Goal: Task Accomplishment & Management: Use online tool/utility

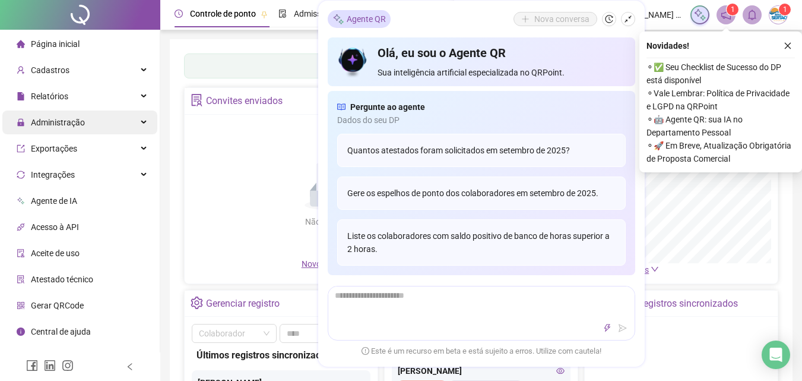
click at [71, 121] on span "Administração" at bounding box center [58, 123] width 54 height 10
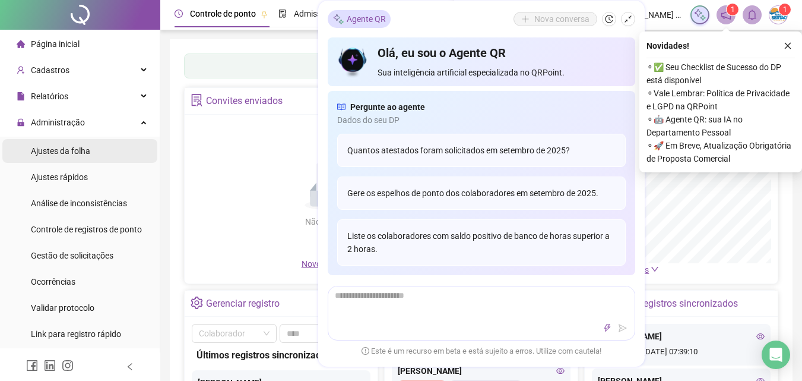
click at [72, 148] on span "Ajustes da folha" at bounding box center [60, 151] width 59 height 10
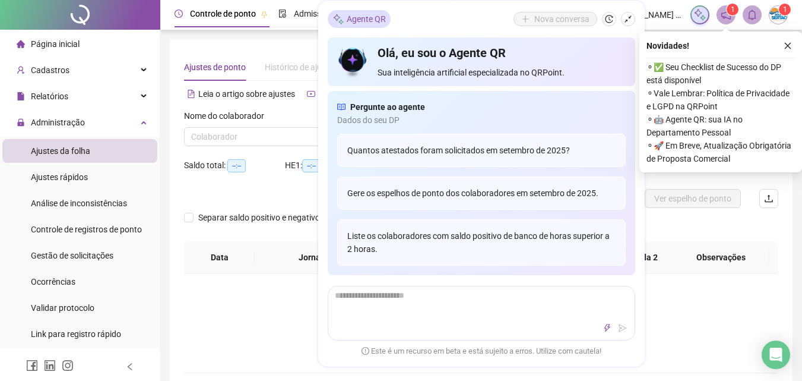
type input "**********"
click at [627, 19] on icon "shrink" at bounding box center [628, 19] width 8 height 8
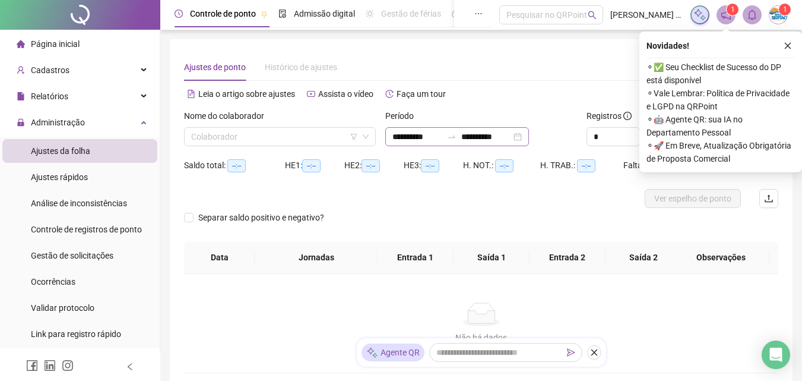
click at [529, 136] on div "**********" at bounding box center [457, 136] width 144 height 19
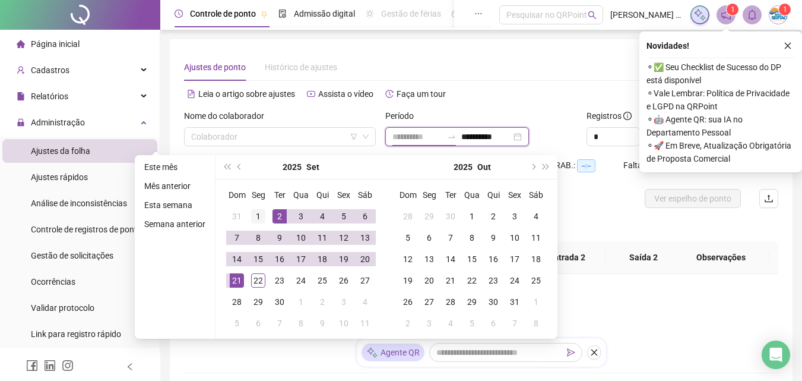
type input "**********"
click at [260, 215] on div "1" at bounding box center [258, 216] width 14 height 14
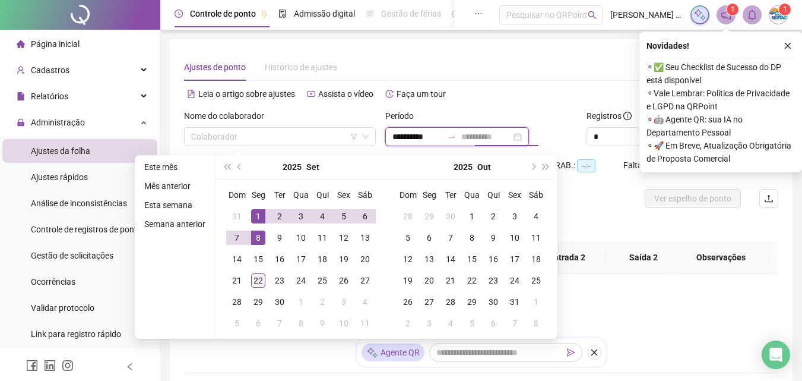
type input "**********"
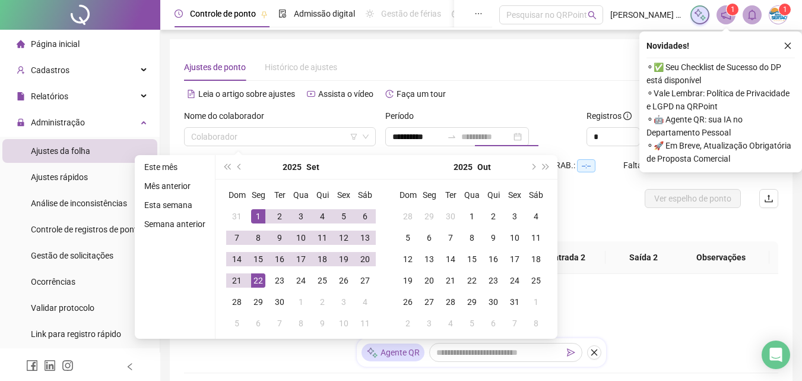
click at [262, 277] on div "22" at bounding box center [258, 280] width 14 height 14
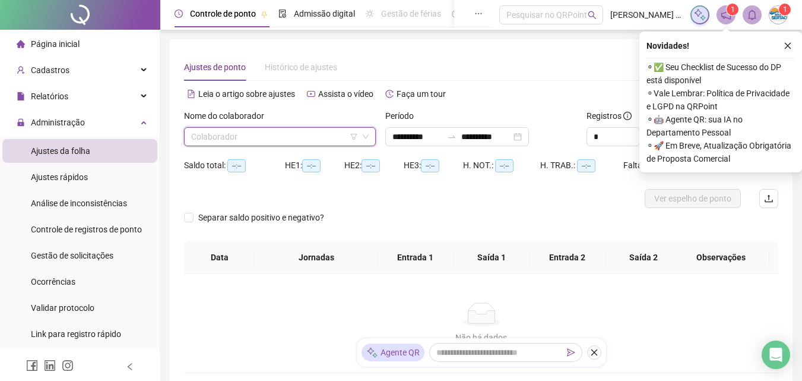
click at [295, 138] on input "search" at bounding box center [274, 137] width 167 height 18
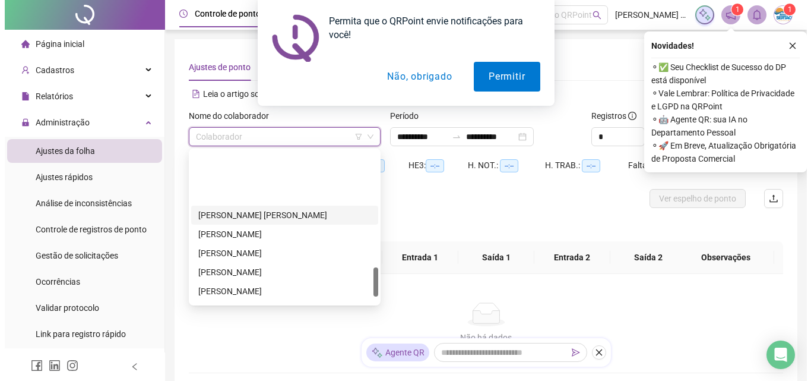
scroll to position [627, 0]
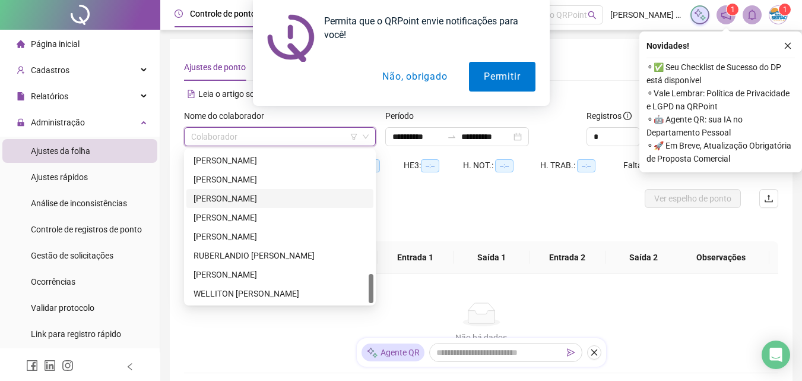
click at [257, 196] on div "[PERSON_NAME]" at bounding box center [280, 198] width 173 height 13
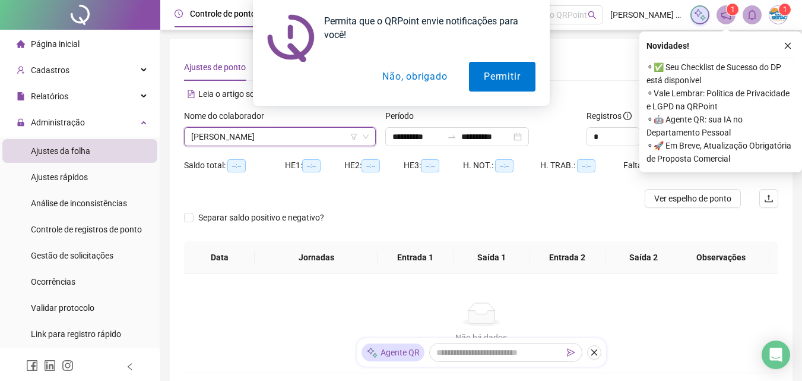
click at [425, 76] on button "Não, obrigado" at bounding box center [415, 77] width 94 height 30
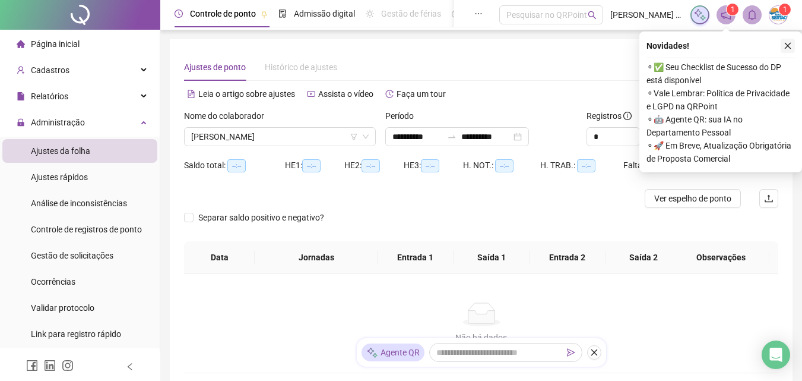
click at [786, 42] on icon "close" at bounding box center [788, 46] width 8 height 8
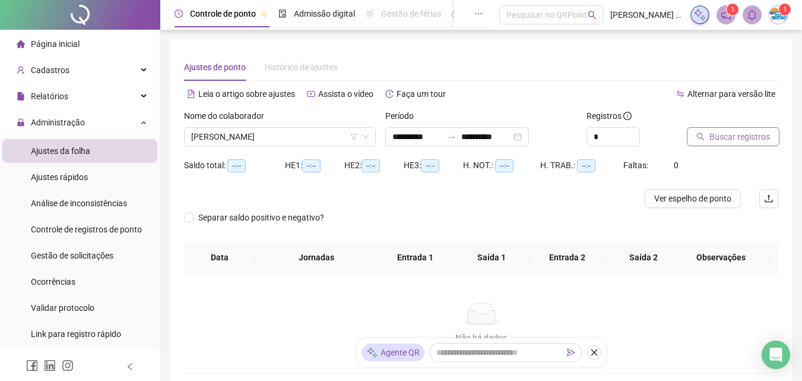
click at [742, 135] on span "Buscar registros" at bounding box center [740, 136] width 61 height 13
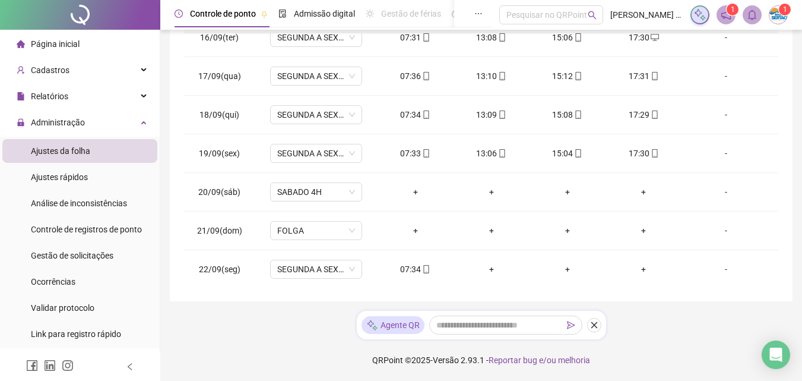
scroll to position [596, 0]
click at [410, 194] on div "+" at bounding box center [415, 189] width 57 height 13
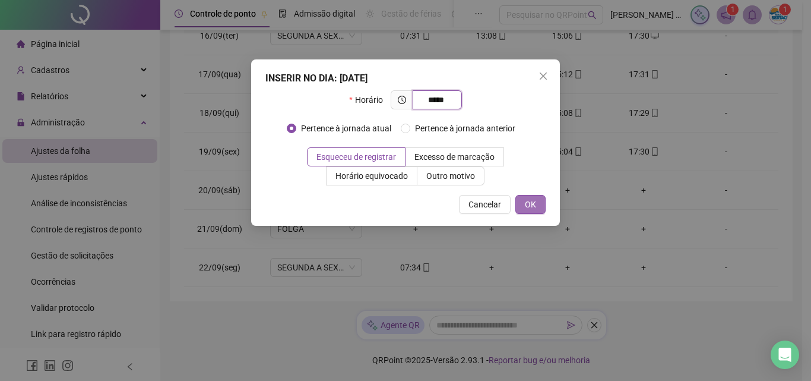
type input "*****"
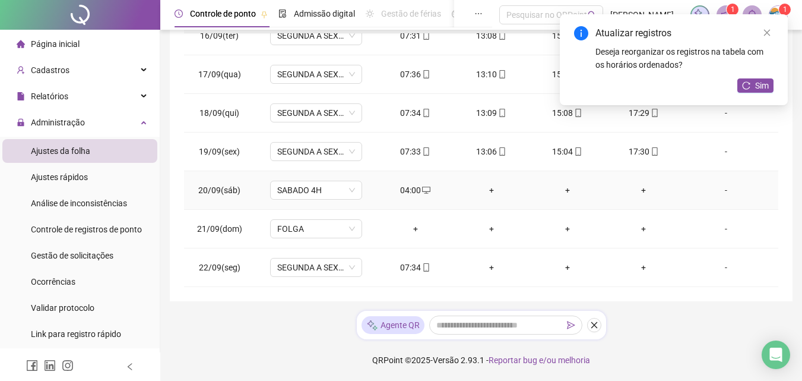
click at [490, 190] on div "+" at bounding box center [491, 189] width 57 height 13
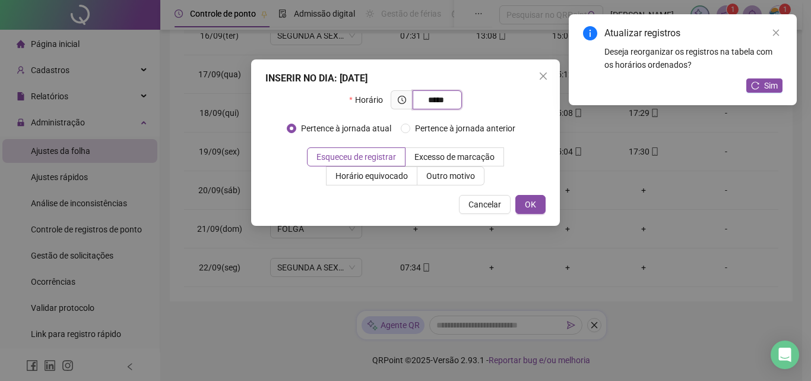
type input "*****"
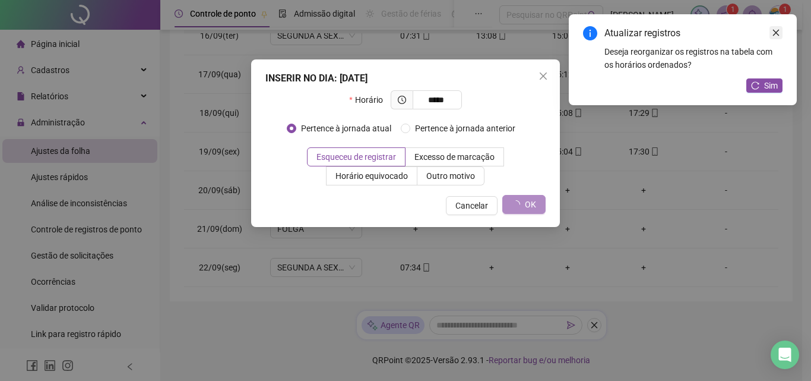
click at [775, 34] on icon "close" at bounding box center [776, 33] width 7 height 7
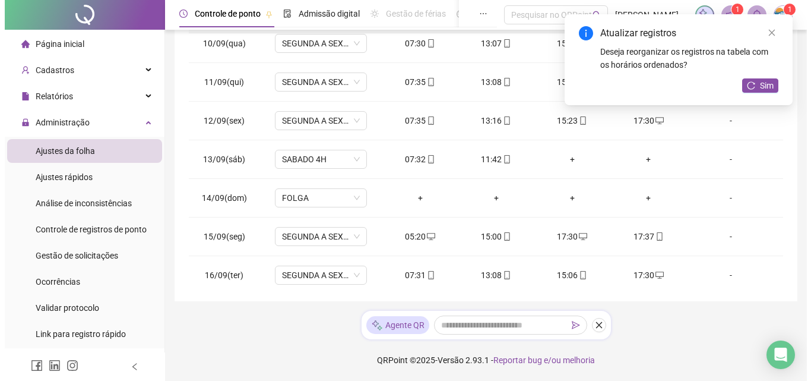
scroll to position [299, 0]
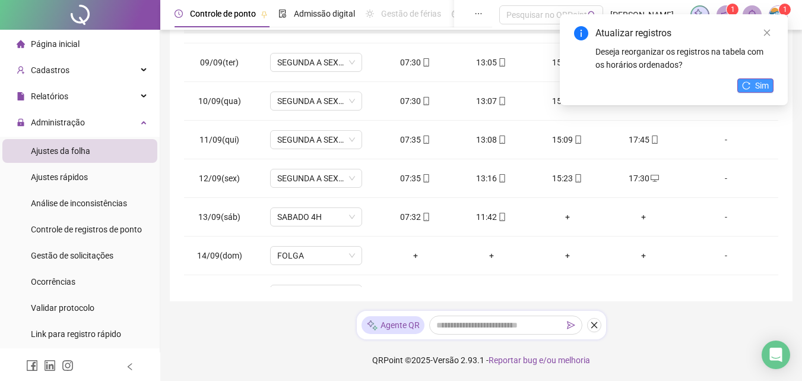
click at [748, 86] on icon "reload" at bounding box center [746, 85] width 8 height 8
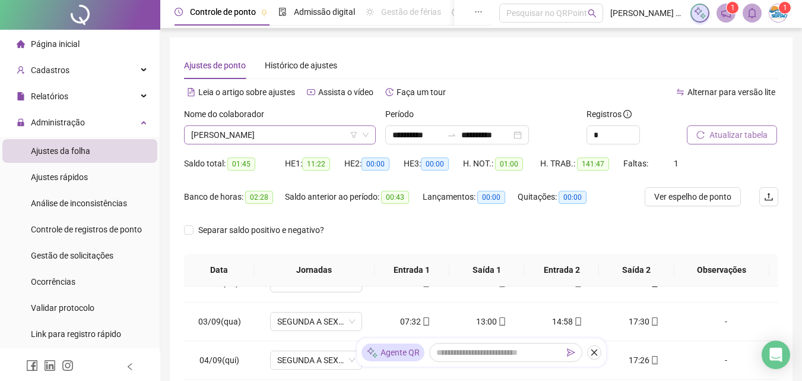
scroll to position [0, 0]
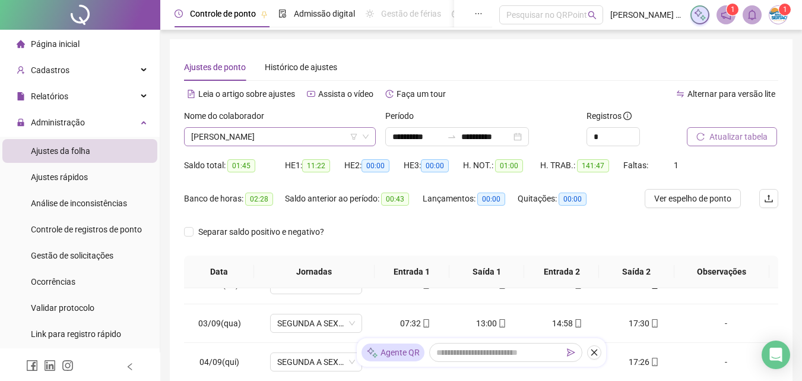
click at [324, 135] on span "[PERSON_NAME]" at bounding box center [280, 137] width 178 height 18
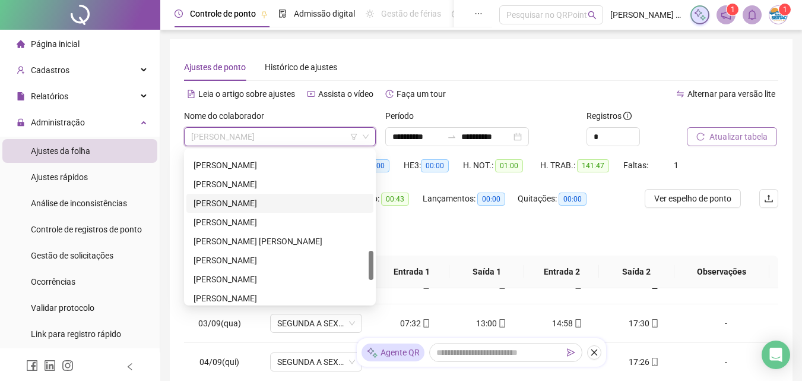
scroll to position [390, 0]
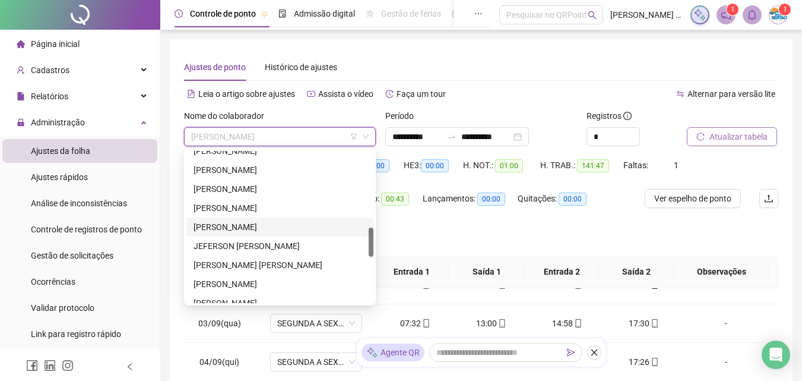
click at [274, 229] on div "[PERSON_NAME]" at bounding box center [280, 226] width 173 height 13
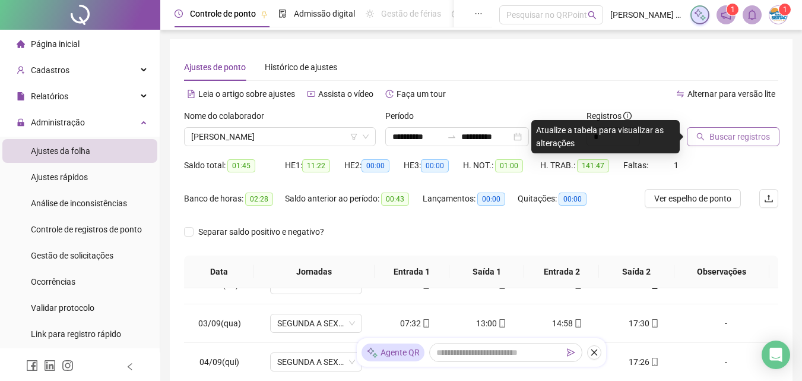
click at [713, 138] on span "Buscar registros" at bounding box center [740, 136] width 61 height 13
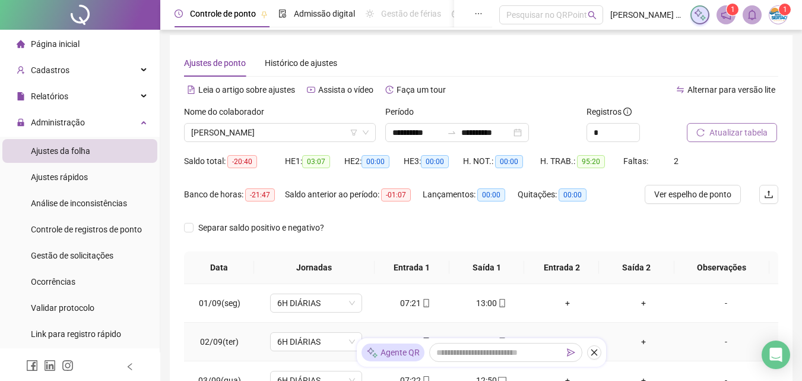
scroll to position [0, 0]
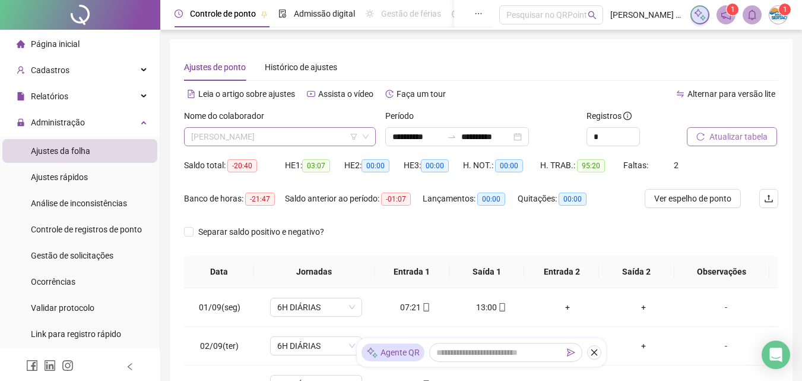
click at [318, 142] on span "[PERSON_NAME]" at bounding box center [280, 137] width 178 height 18
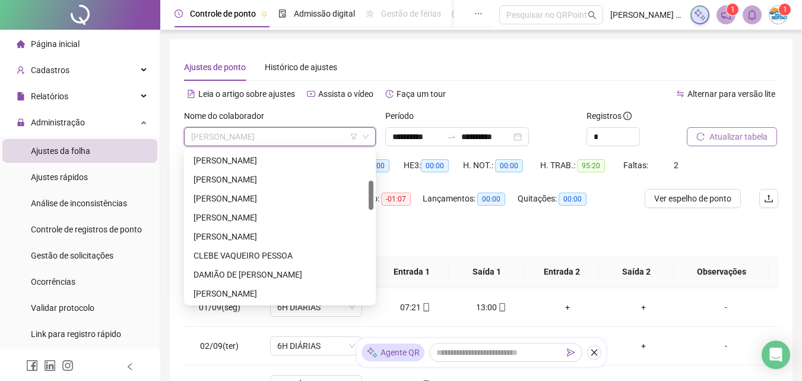
scroll to position [93, 0]
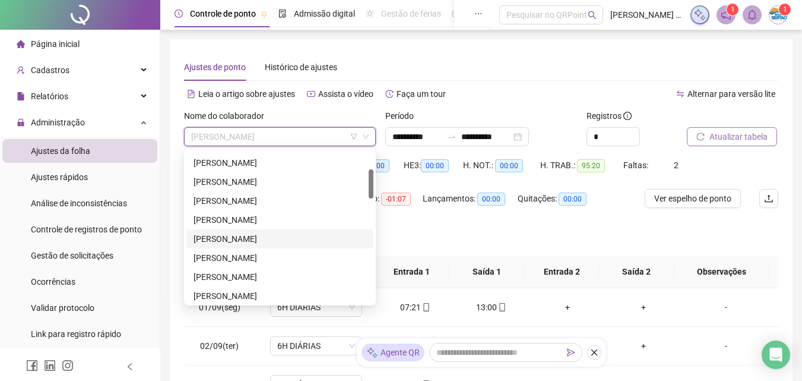
click at [267, 233] on div "[PERSON_NAME]" at bounding box center [280, 238] width 173 height 13
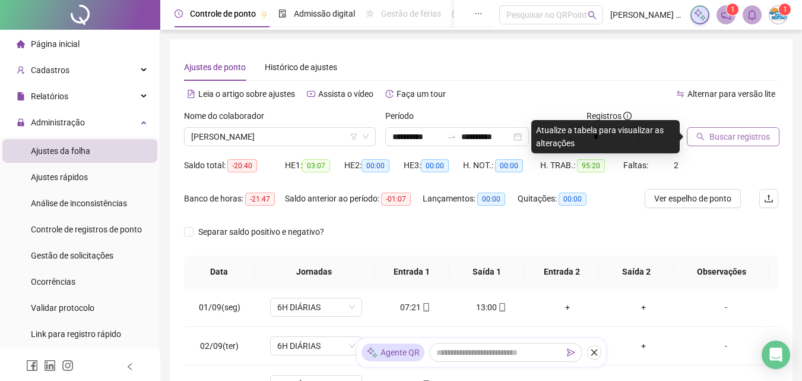
click at [724, 143] on span "Buscar registros" at bounding box center [740, 136] width 61 height 13
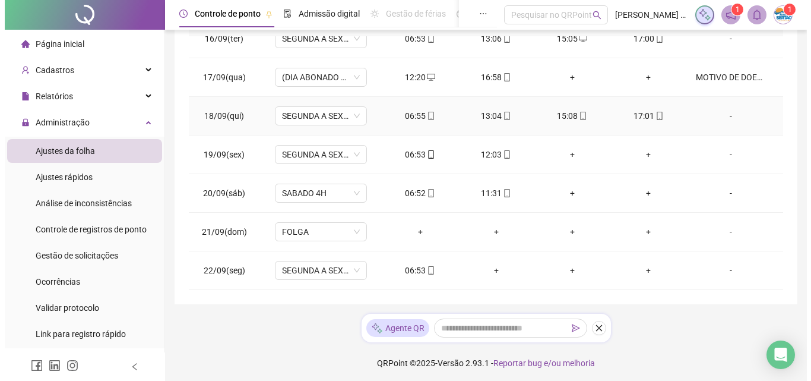
scroll to position [255, 0]
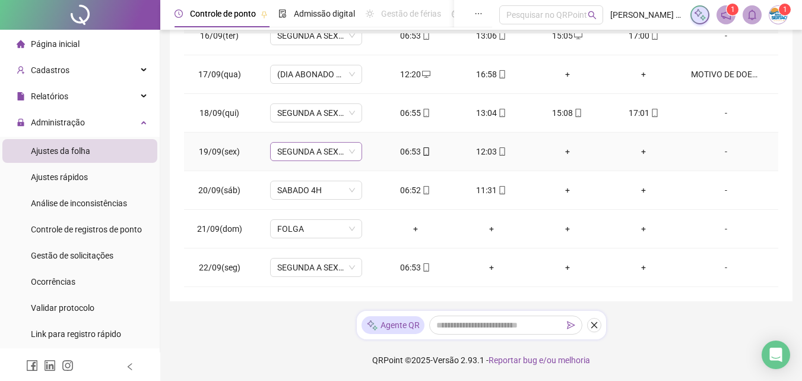
click at [289, 150] on span "SEGUNDA A SEXTA 8H" at bounding box center [316, 152] width 78 height 18
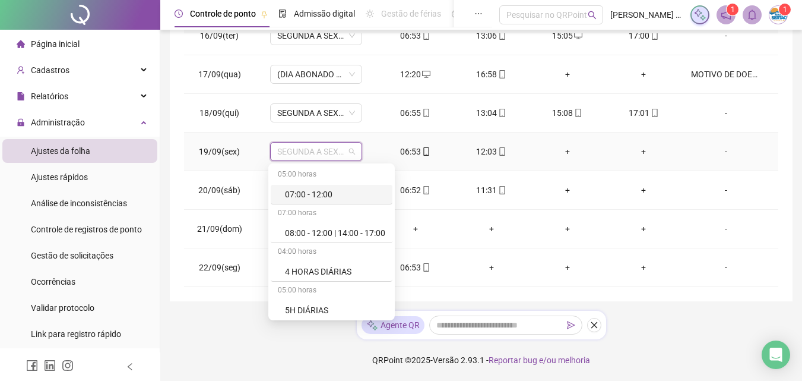
click at [717, 149] on div "-" at bounding box center [726, 151] width 70 height 13
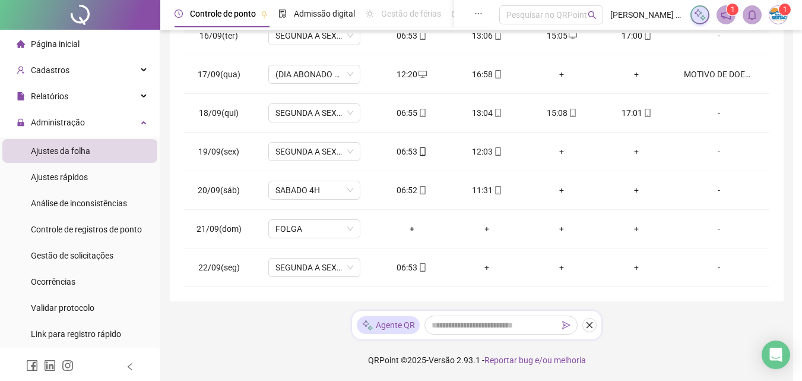
click at [717, 153] on div "Alterar no dia [DATE] Observações Desconsiderar intervalo pré-assinalado? Abona…" at bounding box center [401, 190] width 802 height 381
click at [717, 153] on div "-" at bounding box center [726, 151] width 70 height 13
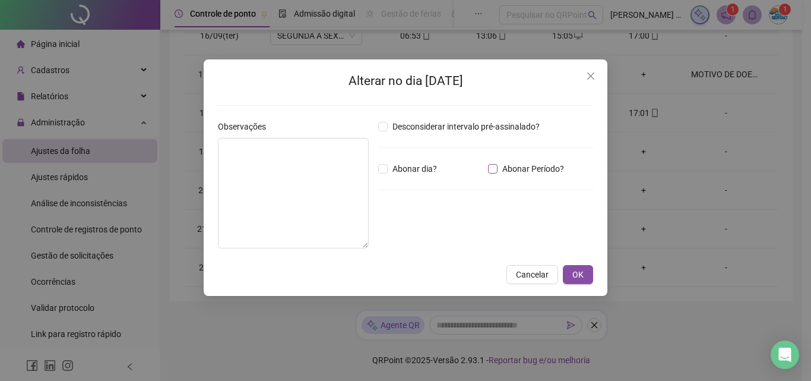
click at [499, 167] on span "Abonar Período?" at bounding box center [533, 168] width 71 height 13
click at [393, 233] on input "*****" at bounding box center [409, 234] width 48 height 14
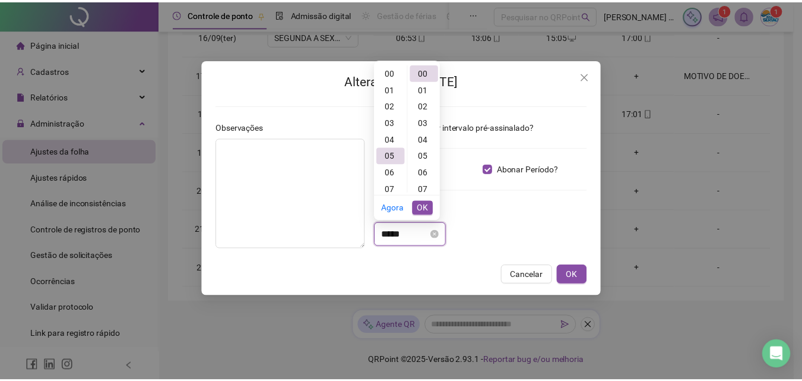
scroll to position [83, 0]
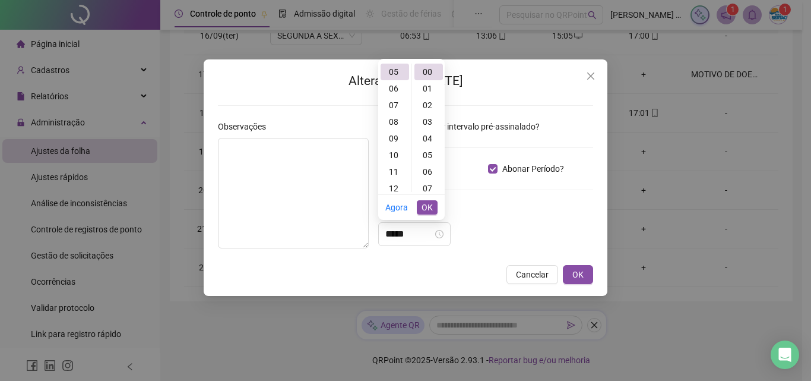
drag, startPoint x: 577, startPoint y: 272, endPoint x: 559, endPoint y: 268, distance: 18.9
click at [575, 271] on span "OK" at bounding box center [577, 274] width 11 height 13
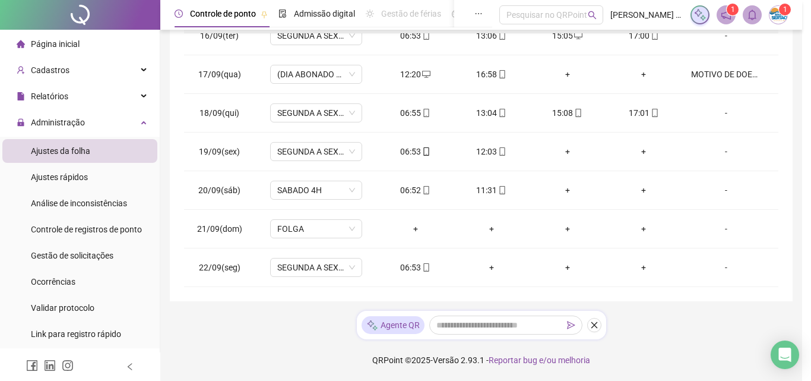
click at [282, 195] on span "SABADO 4H" at bounding box center [316, 190] width 78 height 18
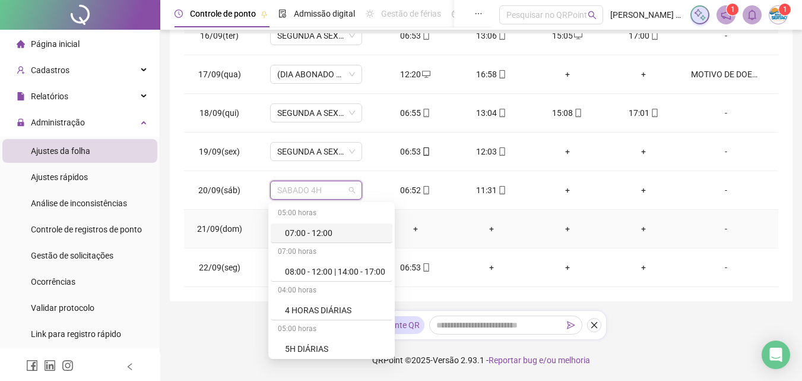
click at [761, 225] on td "-" at bounding box center [730, 229] width 97 height 39
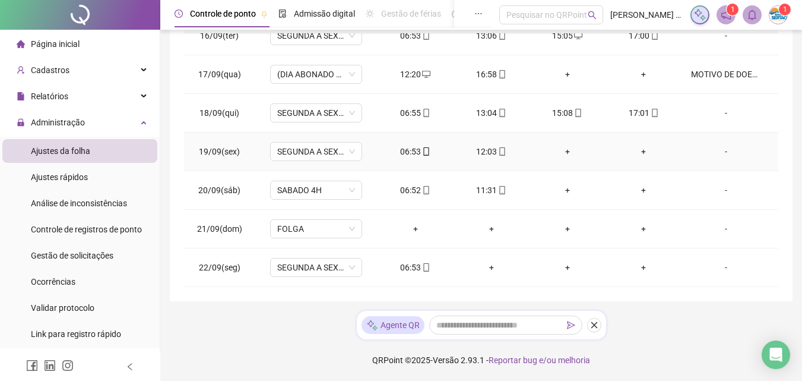
click at [718, 150] on div "-" at bounding box center [726, 151] width 70 height 13
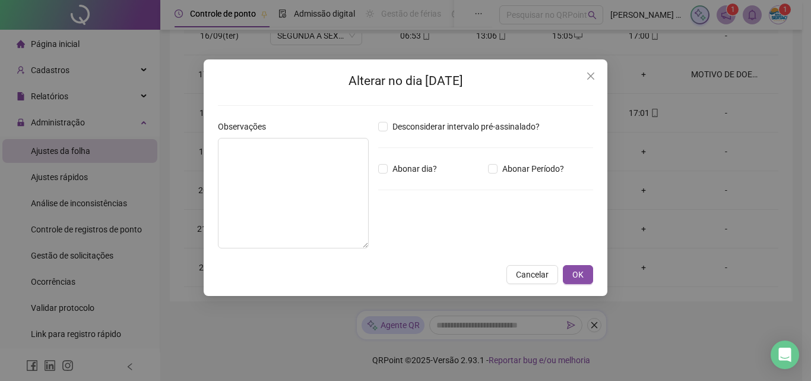
type input "*****"
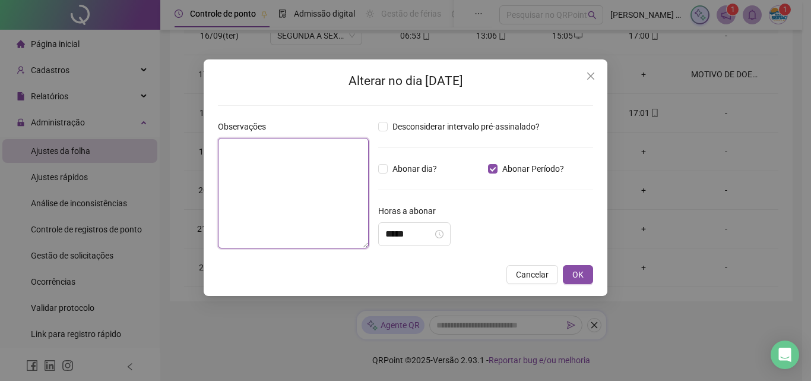
click at [306, 200] on textarea at bounding box center [293, 193] width 151 height 110
type textarea "**********"
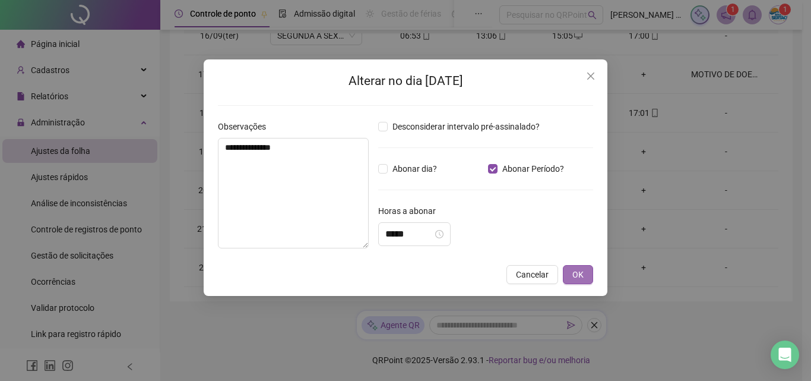
click at [592, 276] on button "OK" at bounding box center [578, 274] width 30 height 19
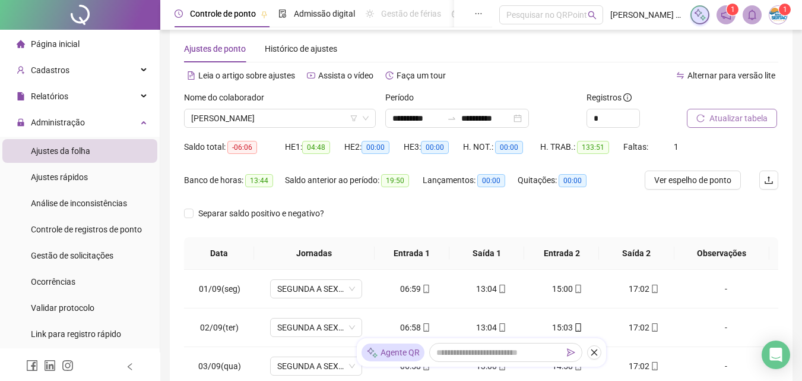
scroll to position [0, 0]
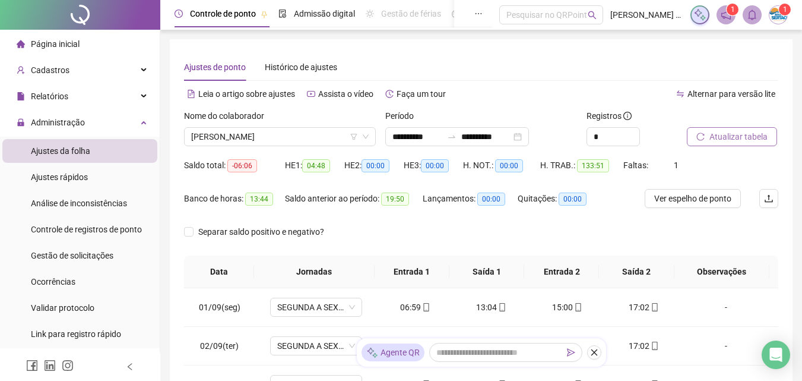
click at [724, 134] on span "Atualizar tabela" at bounding box center [739, 136] width 58 height 13
click at [273, 134] on span "[PERSON_NAME]" at bounding box center [280, 137] width 178 height 18
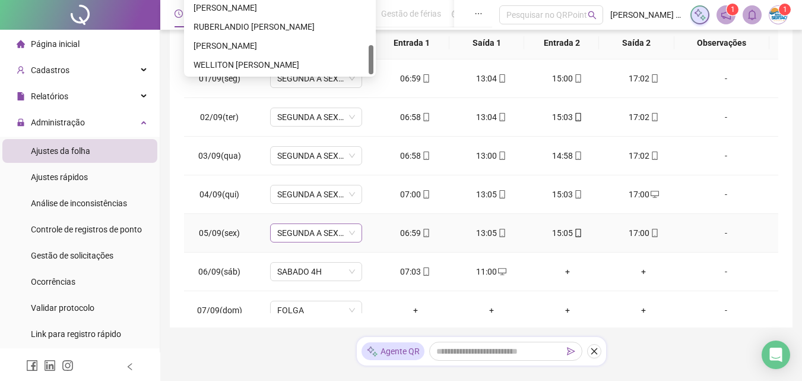
scroll to position [238, 0]
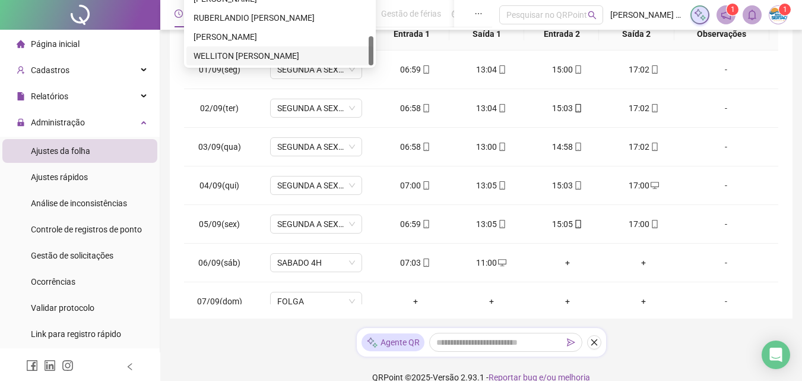
click at [230, 50] on div "WELLITON [PERSON_NAME]" at bounding box center [280, 55] width 173 height 13
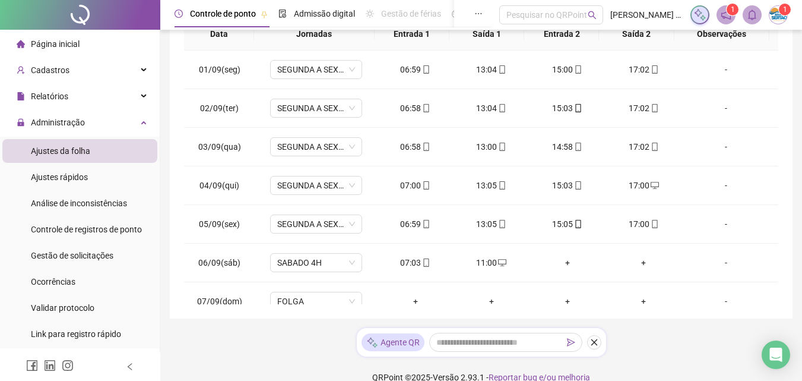
scroll to position [0, 0]
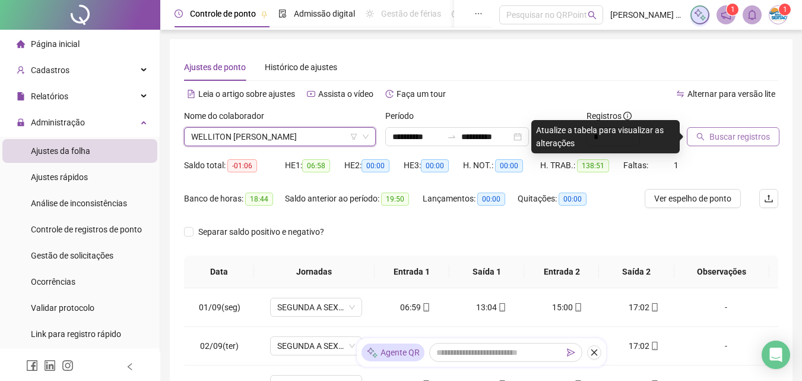
click at [704, 131] on button "Buscar registros" at bounding box center [733, 136] width 93 height 19
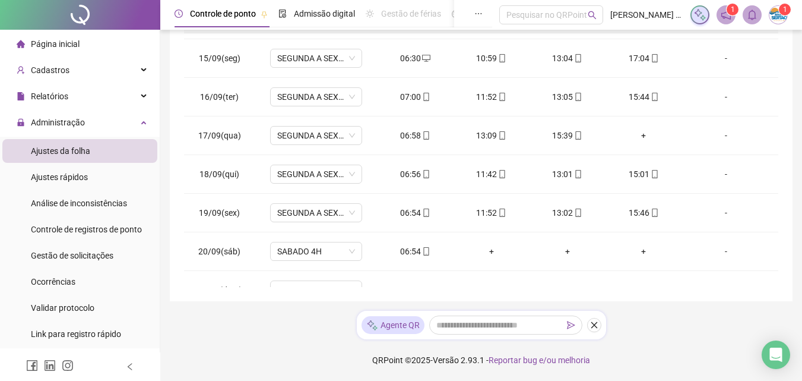
scroll to position [596, 0]
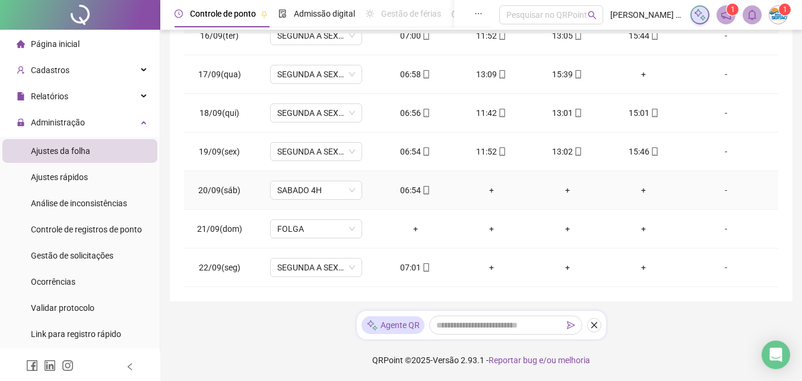
click at [489, 191] on div "+" at bounding box center [491, 189] width 57 height 13
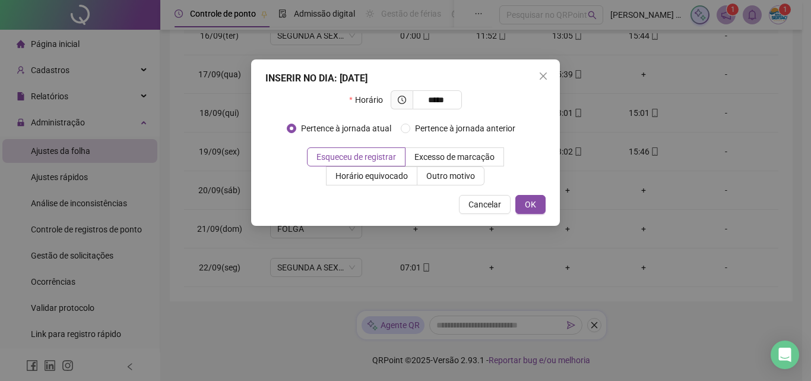
type input "*****"
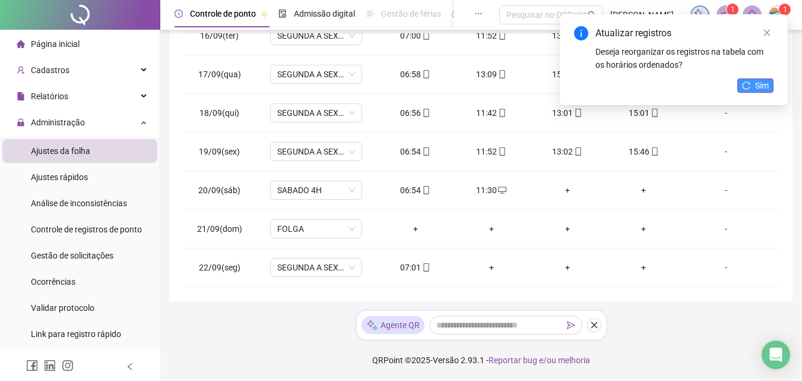
click at [754, 90] on button "Sim" at bounding box center [755, 85] width 36 height 14
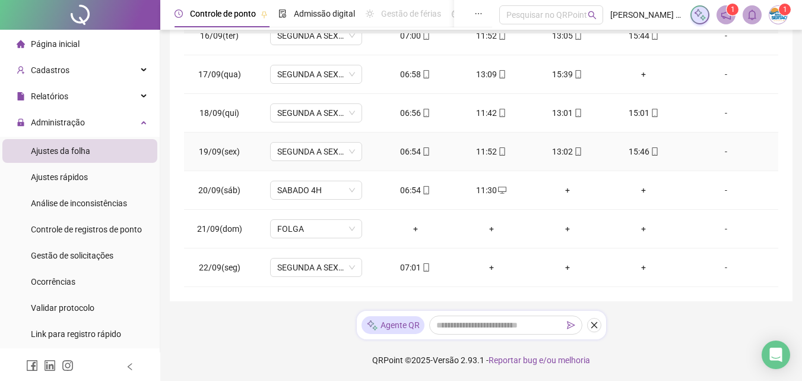
scroll to position [536, 0]
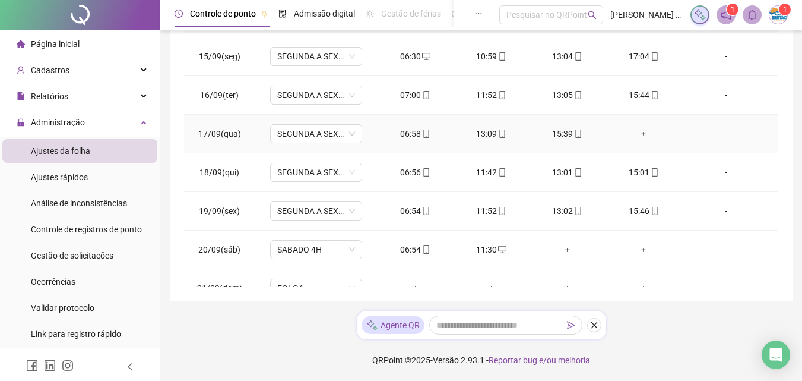
click at [637, 132] on div "+" at bounding box center [643, 133] width 57 height 13
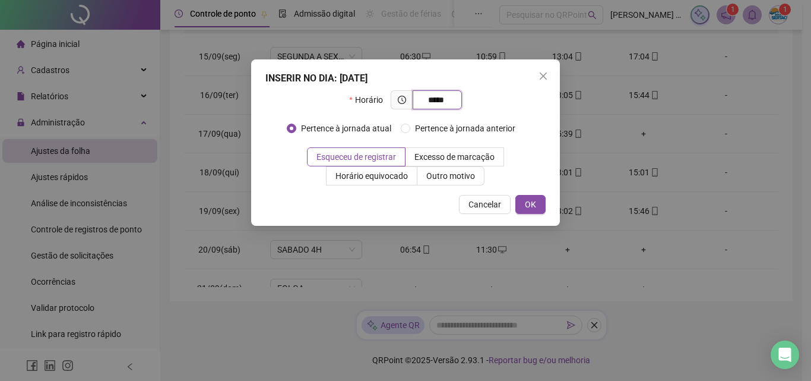
type input "*****"
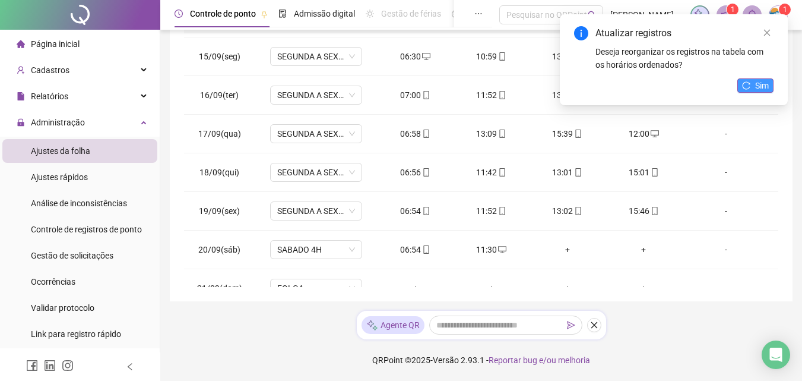
click at [756, 81] on span "Sim" at bounding box center [762, 85] width 14 height 13
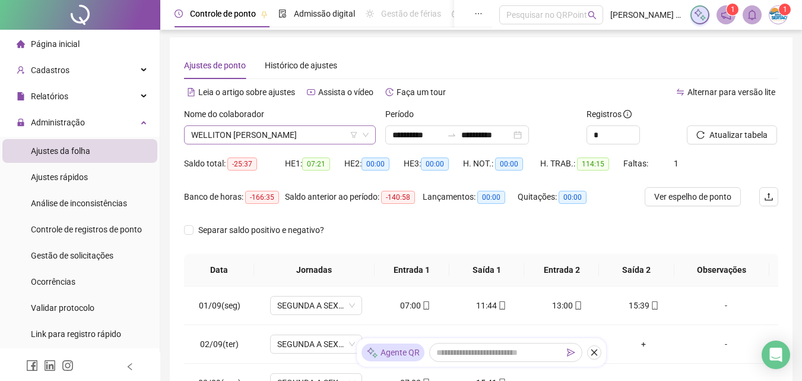
scroll to position [0, 0]
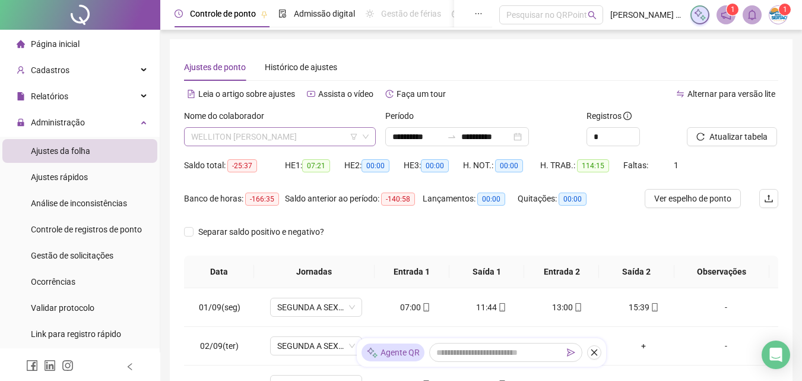
click at [240, 134] on span "WELLITON [PERSON_NAME]" at bounding box center [280, 137] width 178 height 18
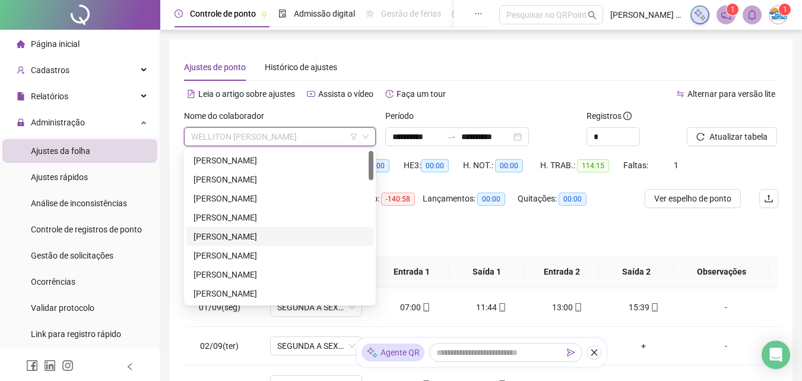
scroll to position [59, 0]
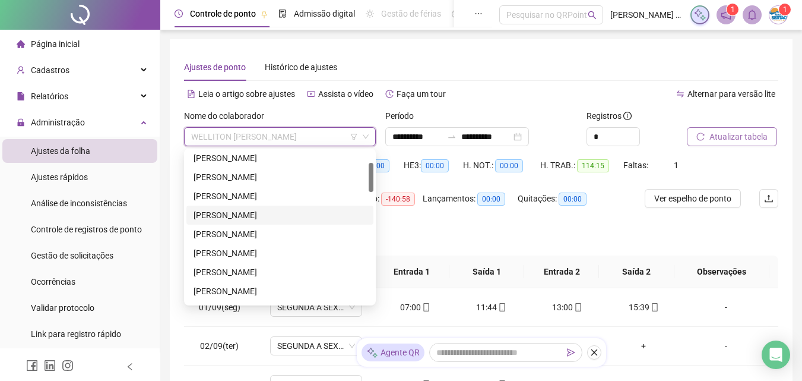
click at [743, 134] on span "Atualizar tabela" at bounding box center [739, 136] width 58 height 13
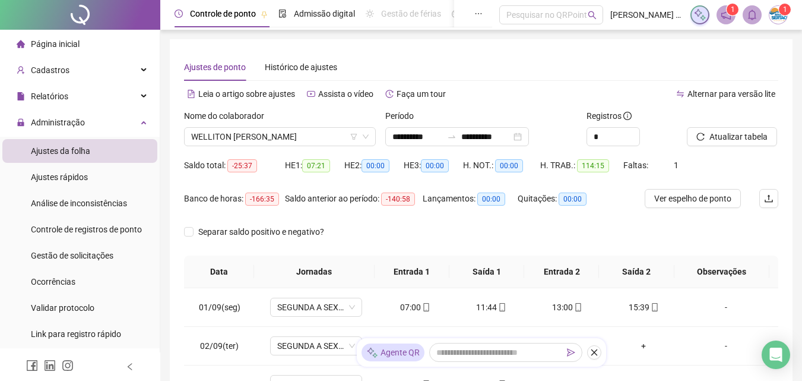
click at [239, 147] on div "Nome do colaborador WELLITON [PERSON_NAME]" at bounding box center [279, 132] width 201 height 46
click at [240, 138] on span "WELLITON [PERSON_NAME]" at bounding box center [280, 137] width 178 height 18
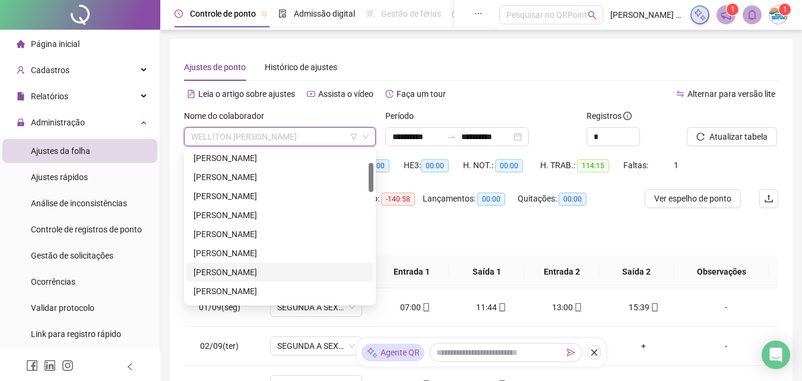
click at [220, 270] on div "[PERSON_NAME]" at bounding box center [280, 271] width 173 height 13
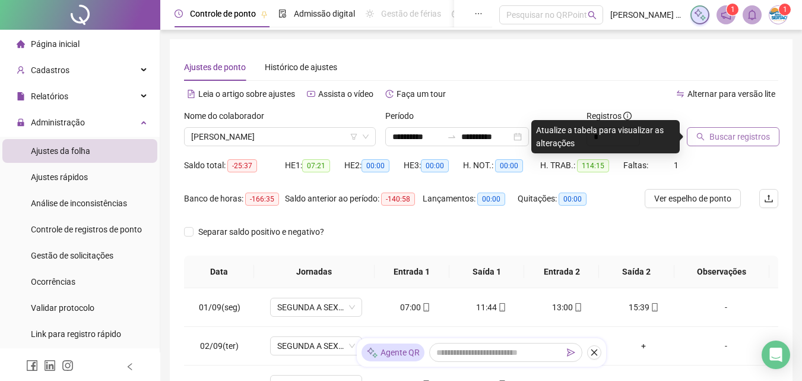
click at [724, 140] on span "Buscar registros" at bounding box center [740, 136] width 61 height 13
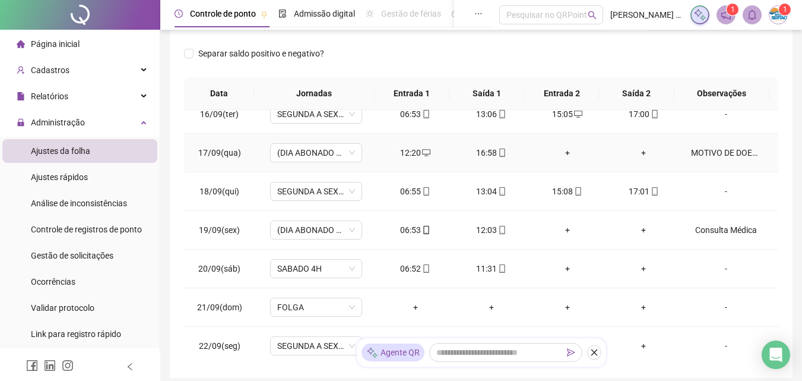
scroll to position [596, 0]
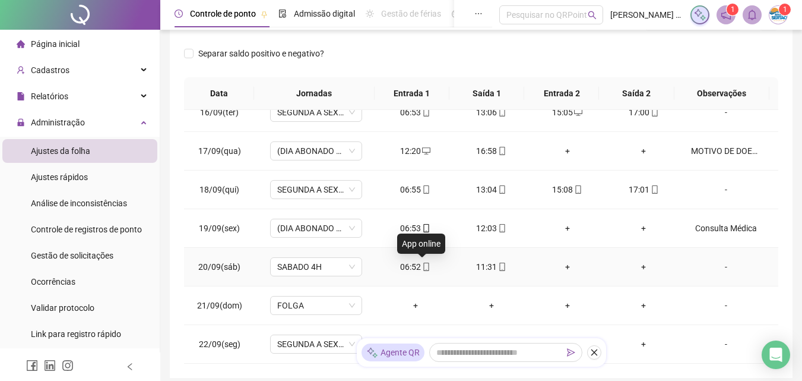
click at [422, 263] on icon "mobile" at bounding box center [426, 266] width 8 height 8
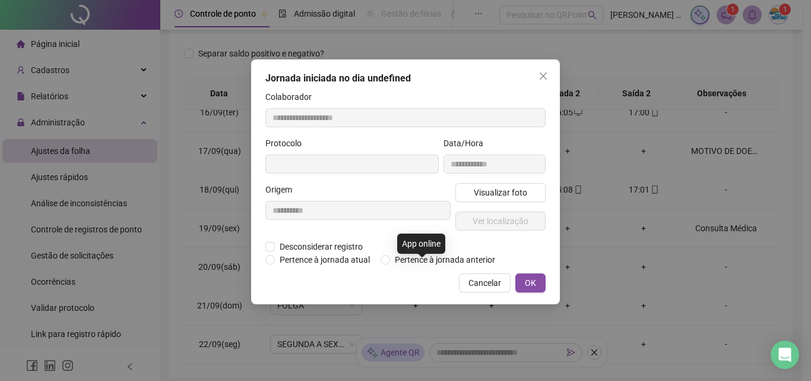
type input "**********"
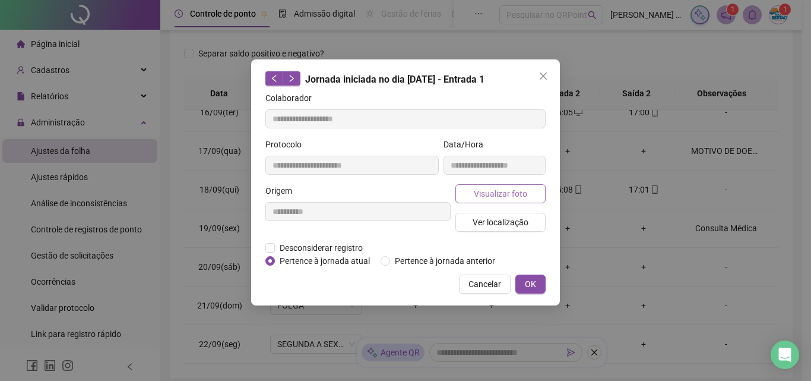
click at [482, 188] on span "Visualizar foto" at bounding box center [500, 193] width 53 height 13
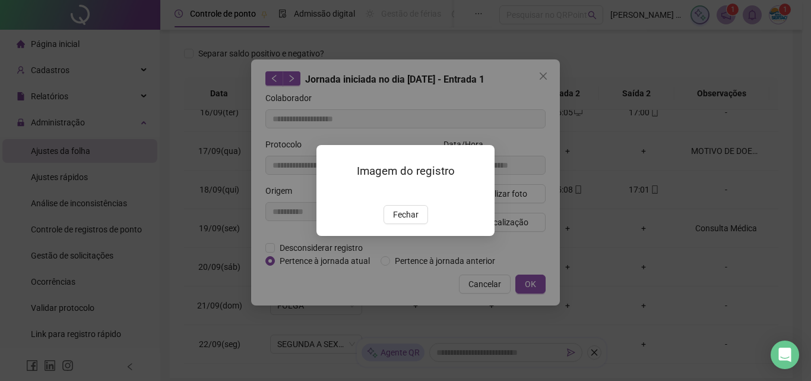
click at [331, 192] on img at bounding box center [331, 192] width 0 height 0
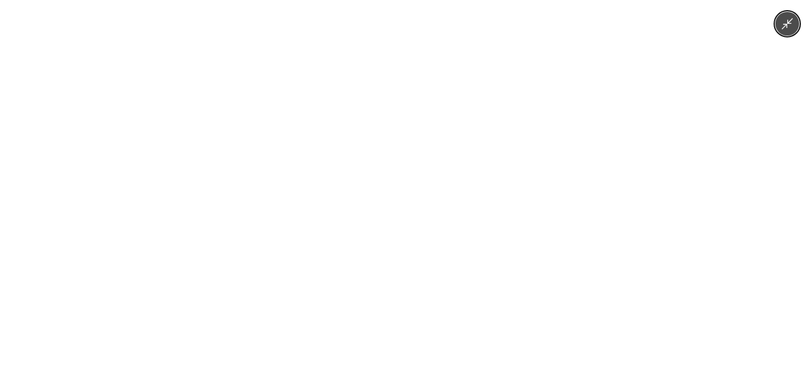
click at [790, 21] on icon "Minimize image" at bounding box center [787, 23] width 11 height 11
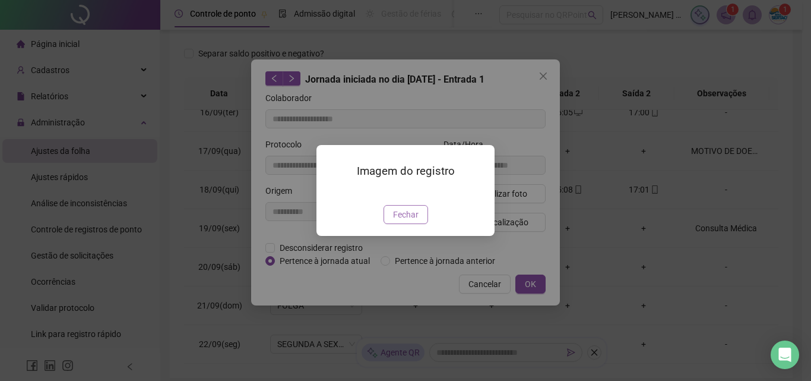
click at [406, 221] on span "Fechar" at bounding box center [406, 214] width 26 height 13
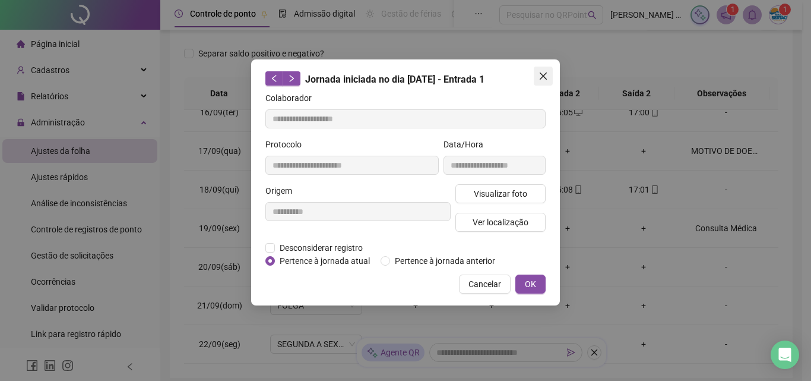
click at [545, 75] on icon "close" at bounding box center [543, 75] width 7 height 7
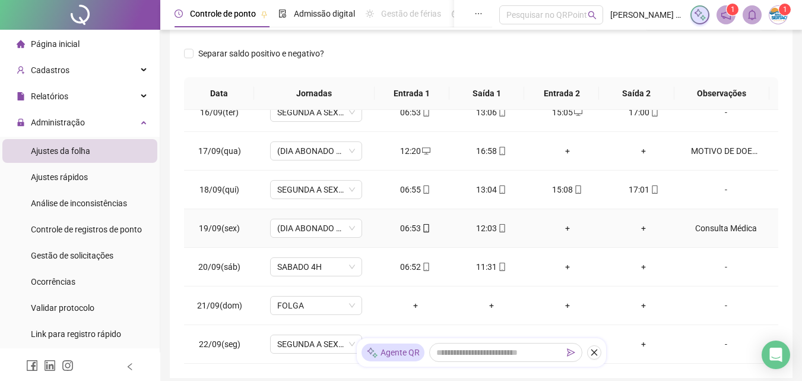
scroll to position [238, 0]
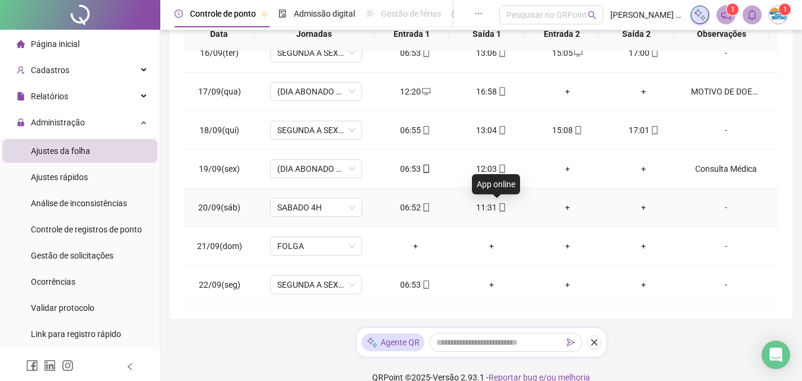
click at [498, 205] on icon "mobile" at bounding box center [502, 207] width 8 height 8
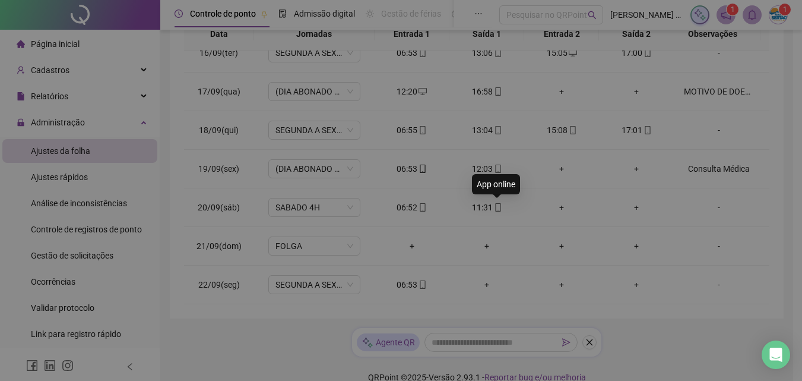
type input "**********"
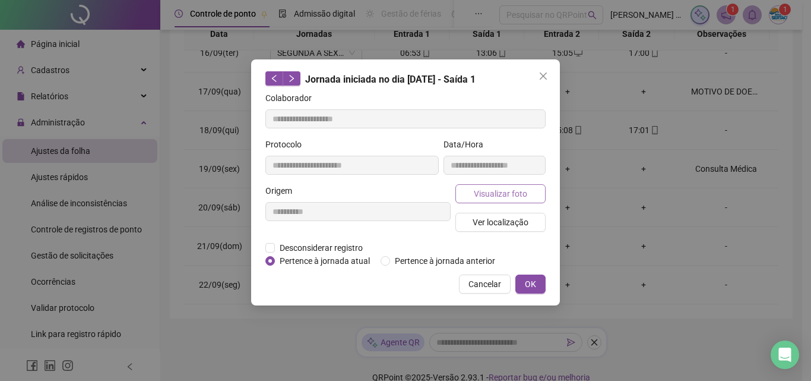
click at [496, 194] on span "Visualizar foto" at bounding box center [500, 193] width 53 height 13
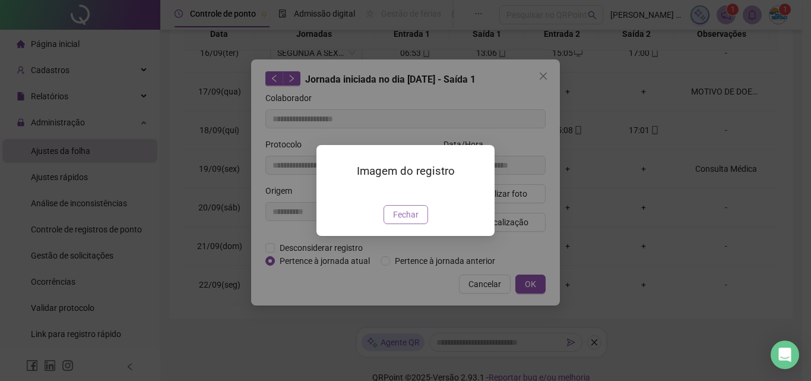
click at [406, 221] on span "Fechar" at bounding box center [406, 214] width 26 height 13
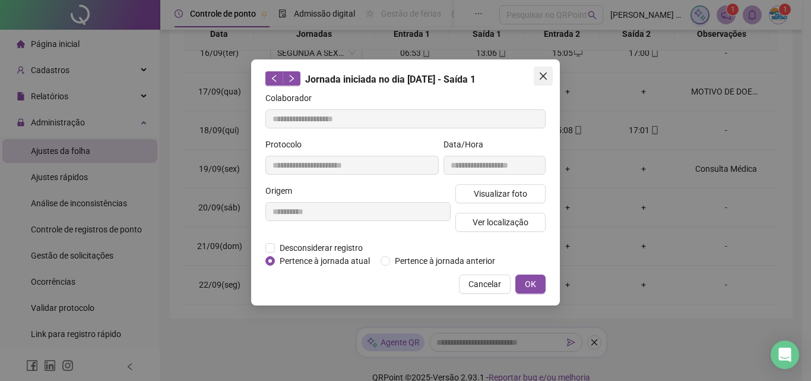
click at [546, 77] on icon "close" at bounding box center [544, 76] width 10 height 10
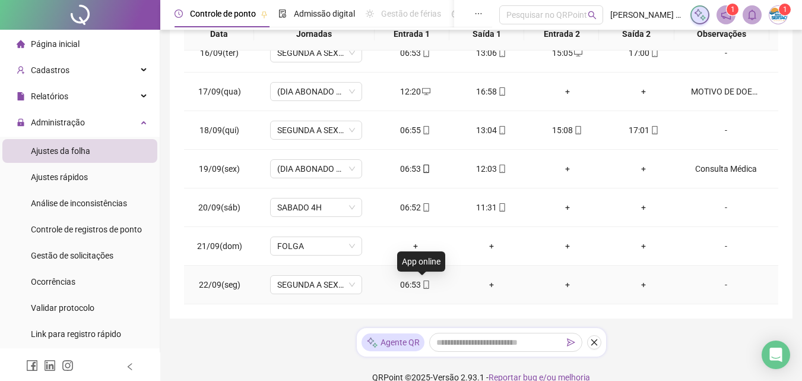
click at [422, 283] on icon "mobile" at bounding box center [426, 284] width 8 height 8
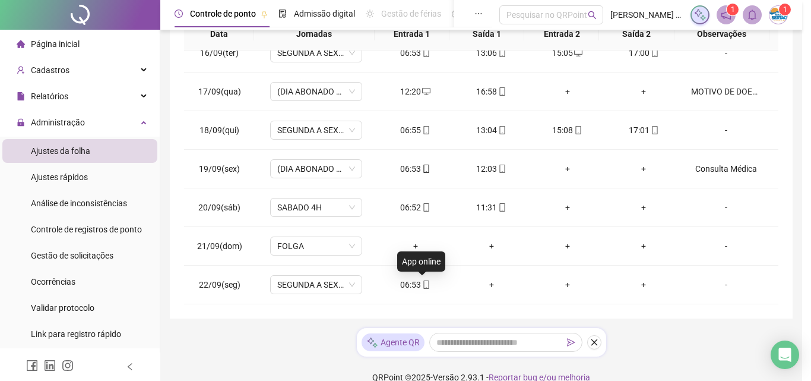
type input "**********"
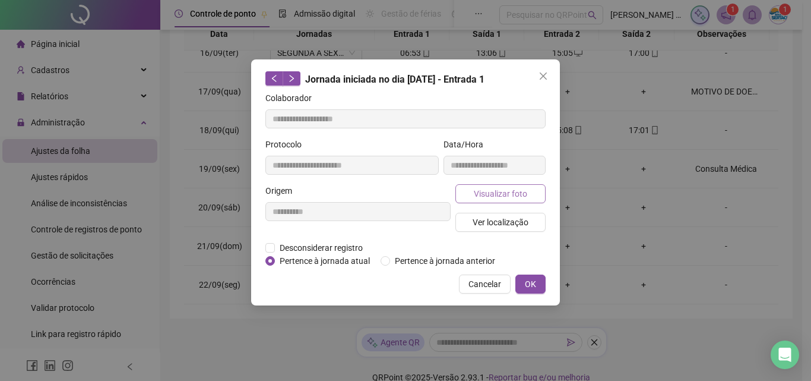
click at [483, 192] on span "Visualizar foto" at bounding box center [500, 193] width 53 height 13
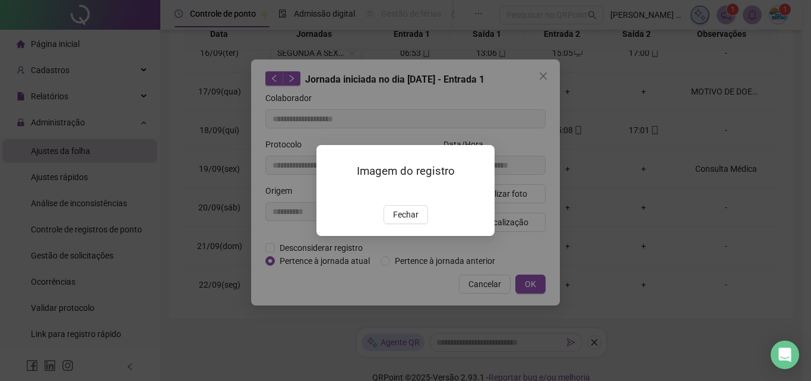
click at [331, 192] on img at bounding box center [331, 192] width 0 height 0
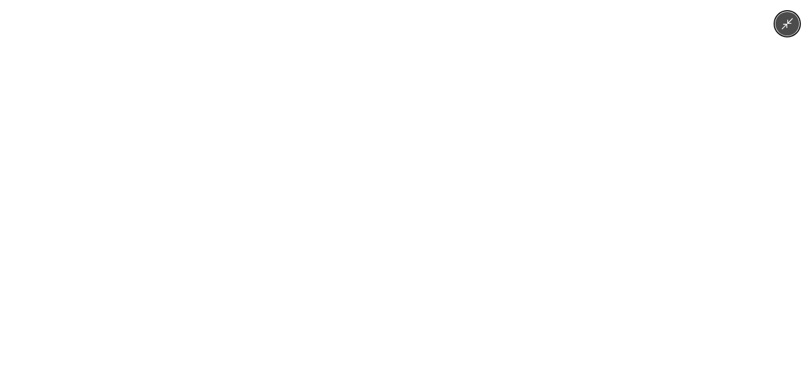
click at [784, 29] on icon "Minimize image" at bounding box center [787, 23] width 13 height 13
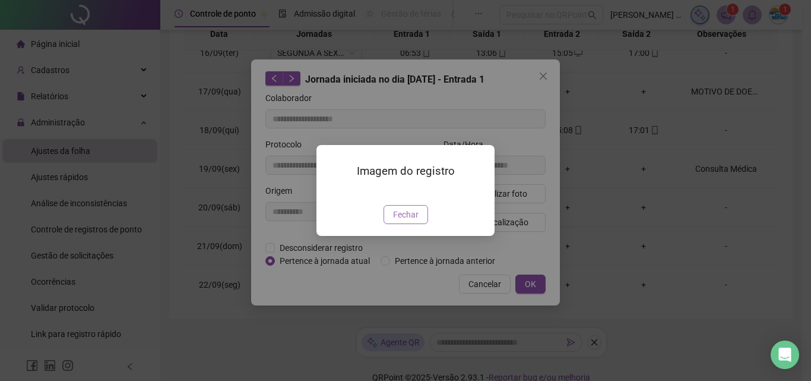
click at [398, 221] on span "Fechar" at bounding box center [406, 214] width 26 height 13
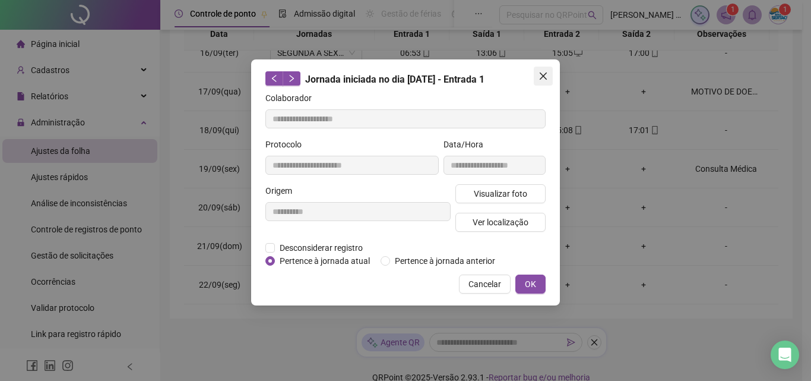
click at [544, 74] on icon "close" at bounding box center [544, 76] width 10 height 10
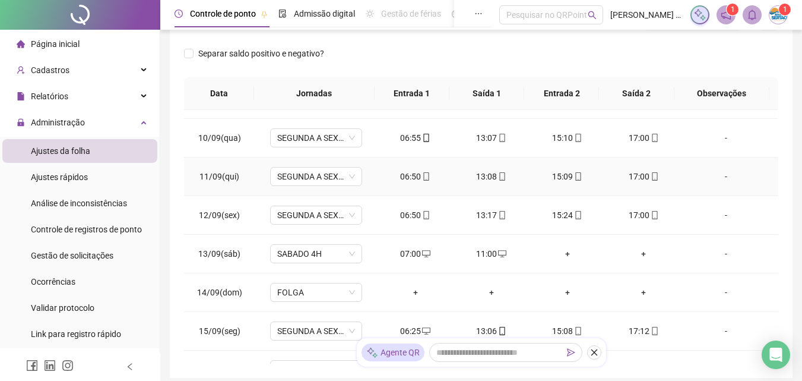
scroll to position [356, 0]
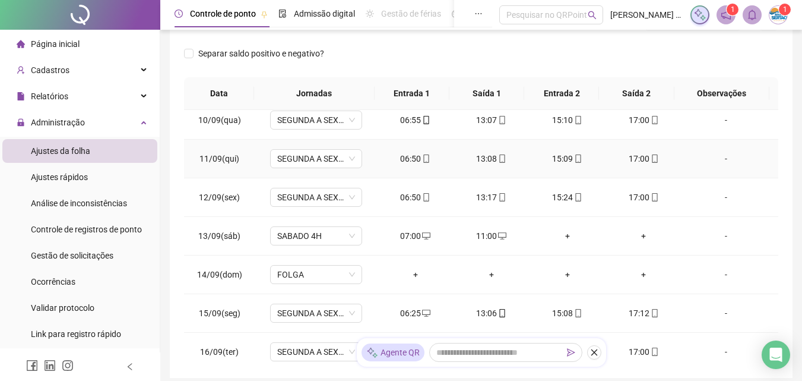
click at [651, 157] on icon "mobile" at bounding box center [655, 158] width 8 height 8
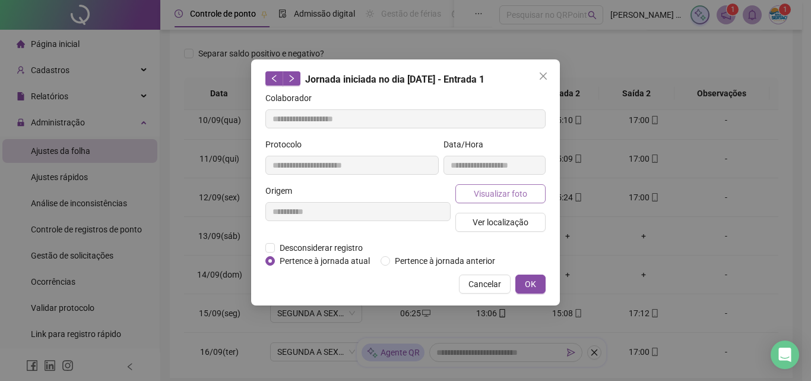
type input "**********"
click at [511, 194] on span "Visualizar foto" at bounding box center [500, 193] width 53 height 13
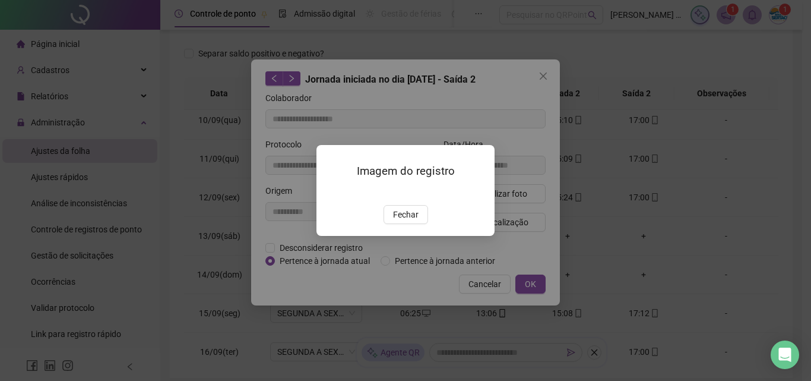
click at [331, 192] on img at bounding box center [331, 192] width 0 height 0
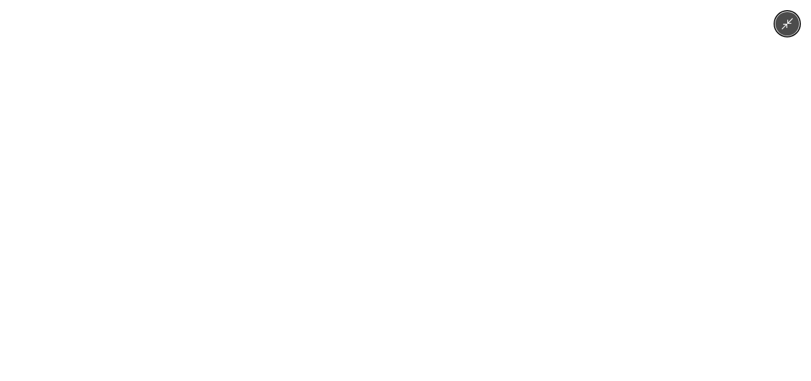
click at [787, 26] on icon "Minimize image" at bounding box center [787, 23] width 11 height 11
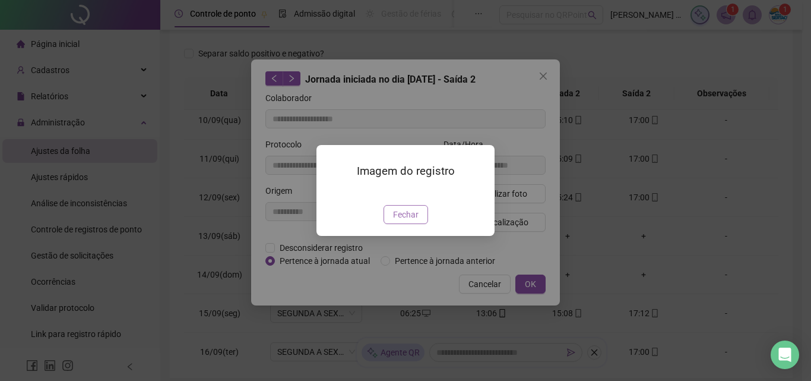
click at [402, 221] on span "Fechar" at bounding box center [406, 214] width 26 height 13
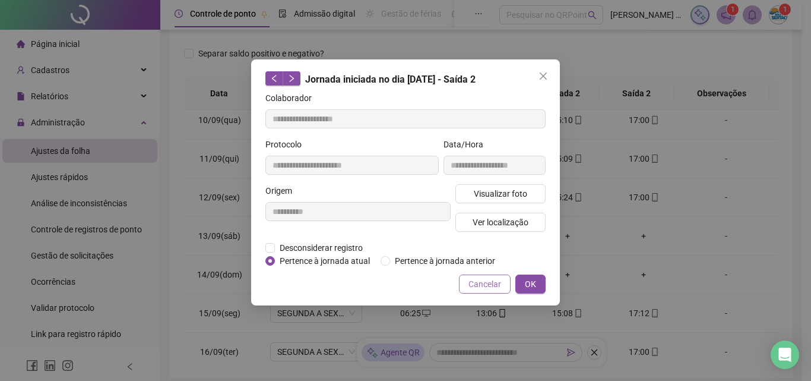
click at [481, 285] on span "Cancelar" at bounding box center [484, 283] width 33 height 13
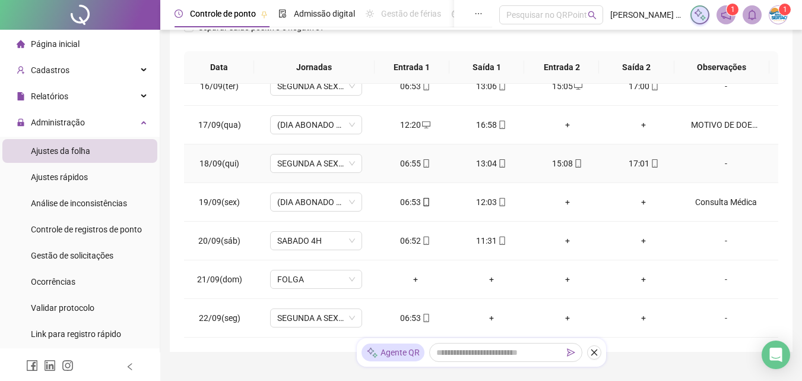
scroll to position [255, 0]
